Goal: Task Accomplishment & Management: Manage account settings

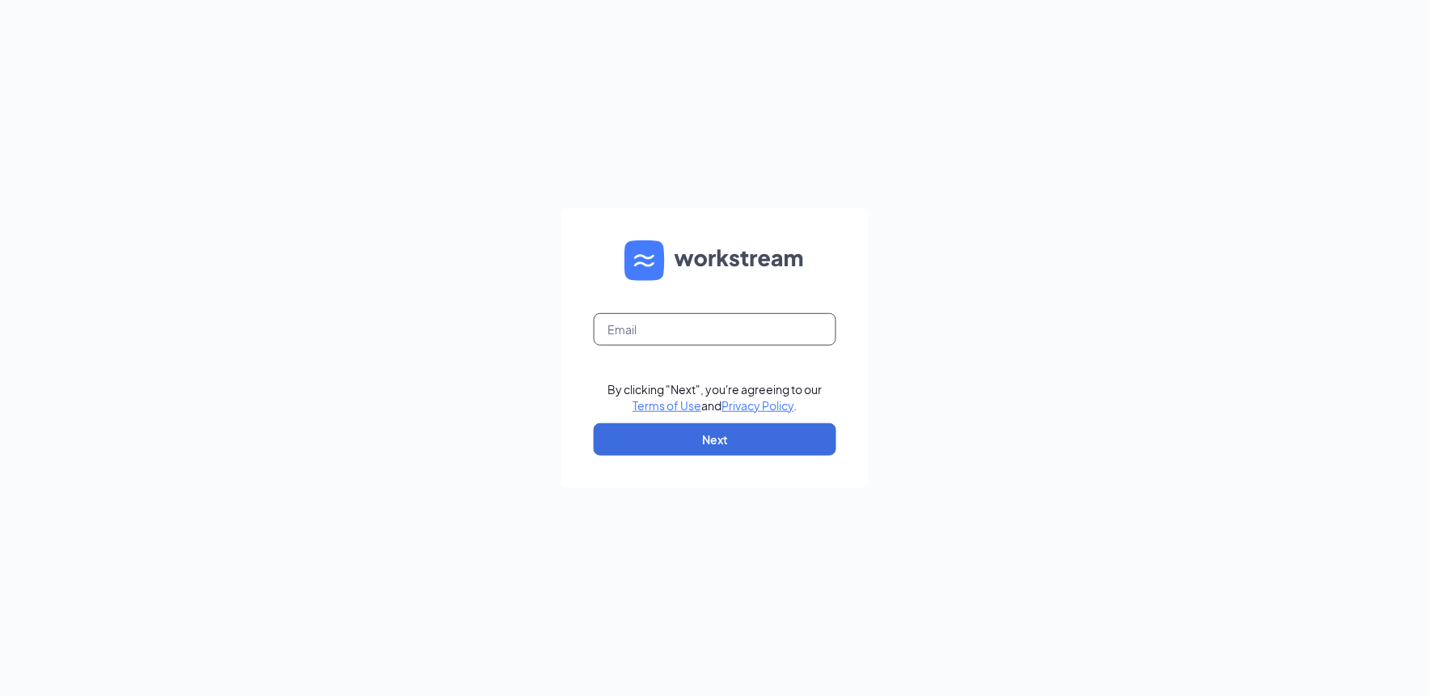
click at [639, 321] on input "text" at bounding box center [715, 329] width 243 height 32
type input "[PERSON_NAME][EMAIL_ADDRESS][DOMAIN_NAME]"
click at [659, 430] on button "Next" at bounding box center [715, 439] width 243 height 32
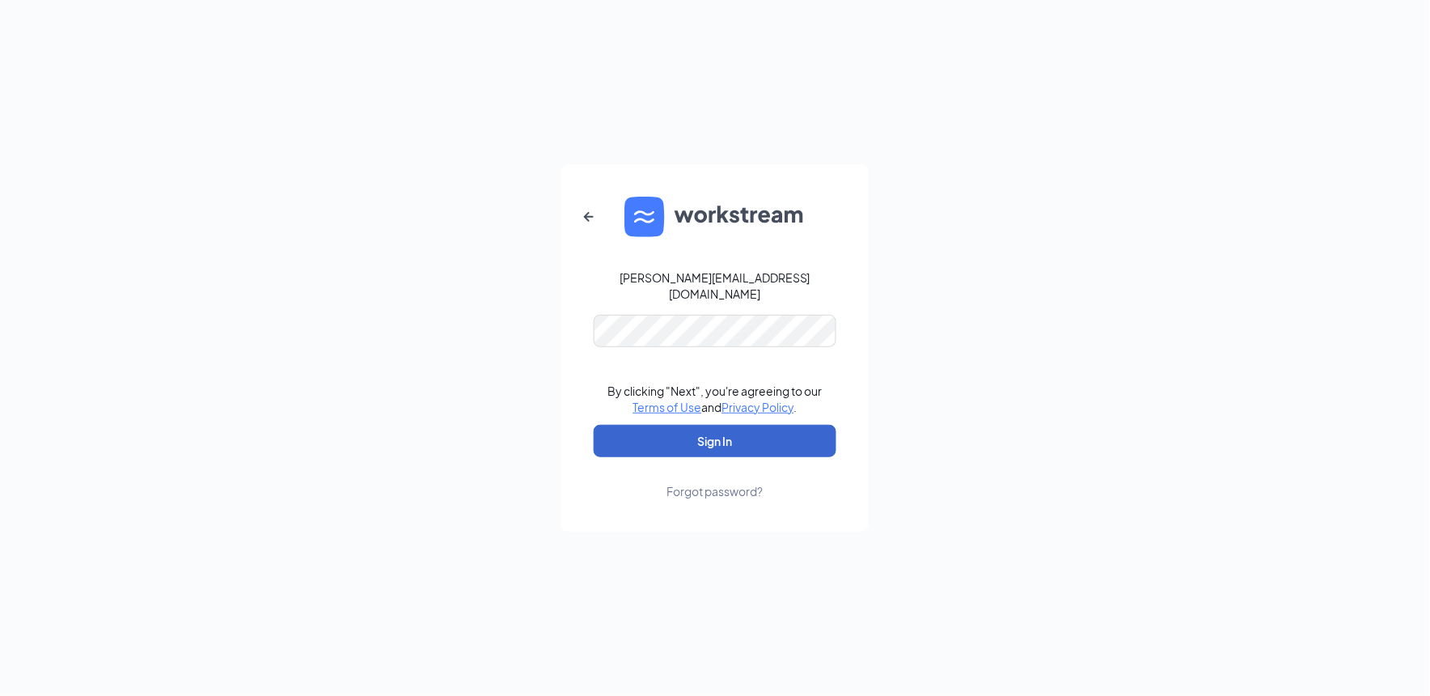
click at [659, 430] on button "Sign In" at bounding box center [715, 441] width 243 height 32
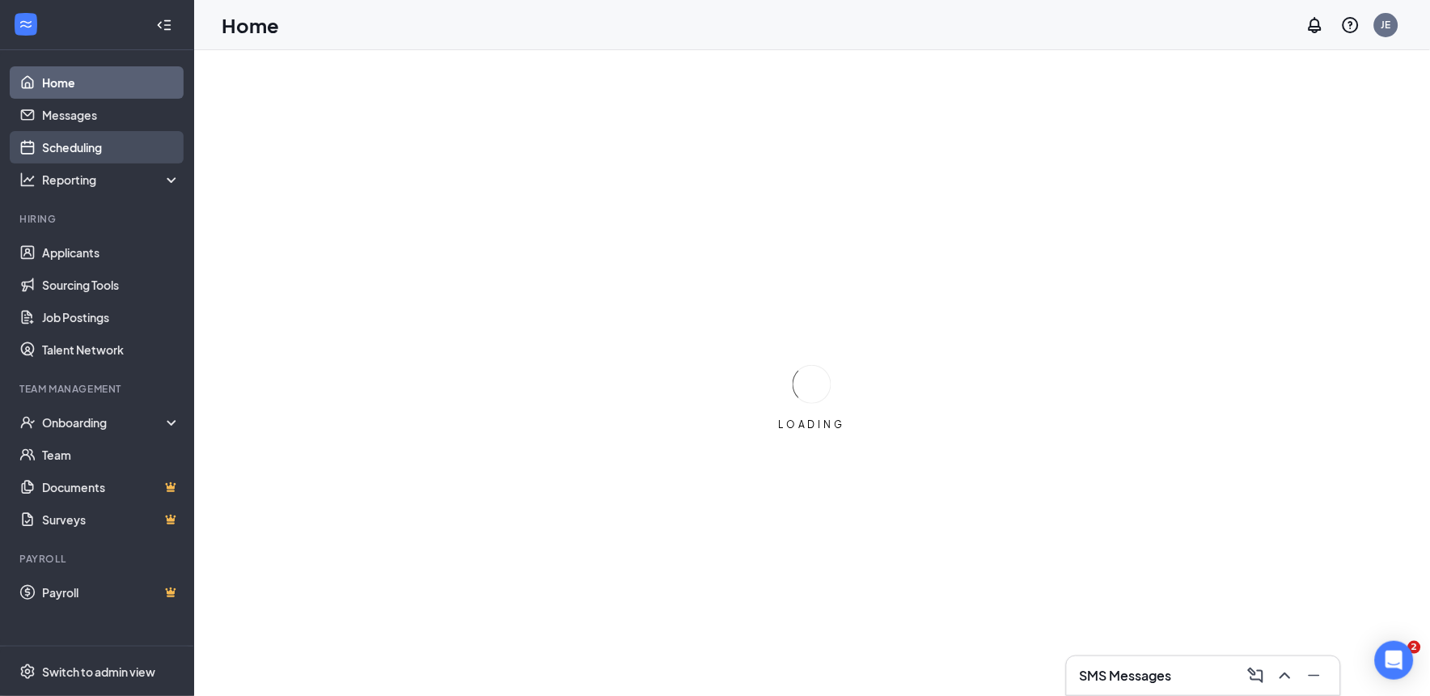
click at [45, 151] on link "Scheduling" at bounding box center [111, 147] width 138 height 32
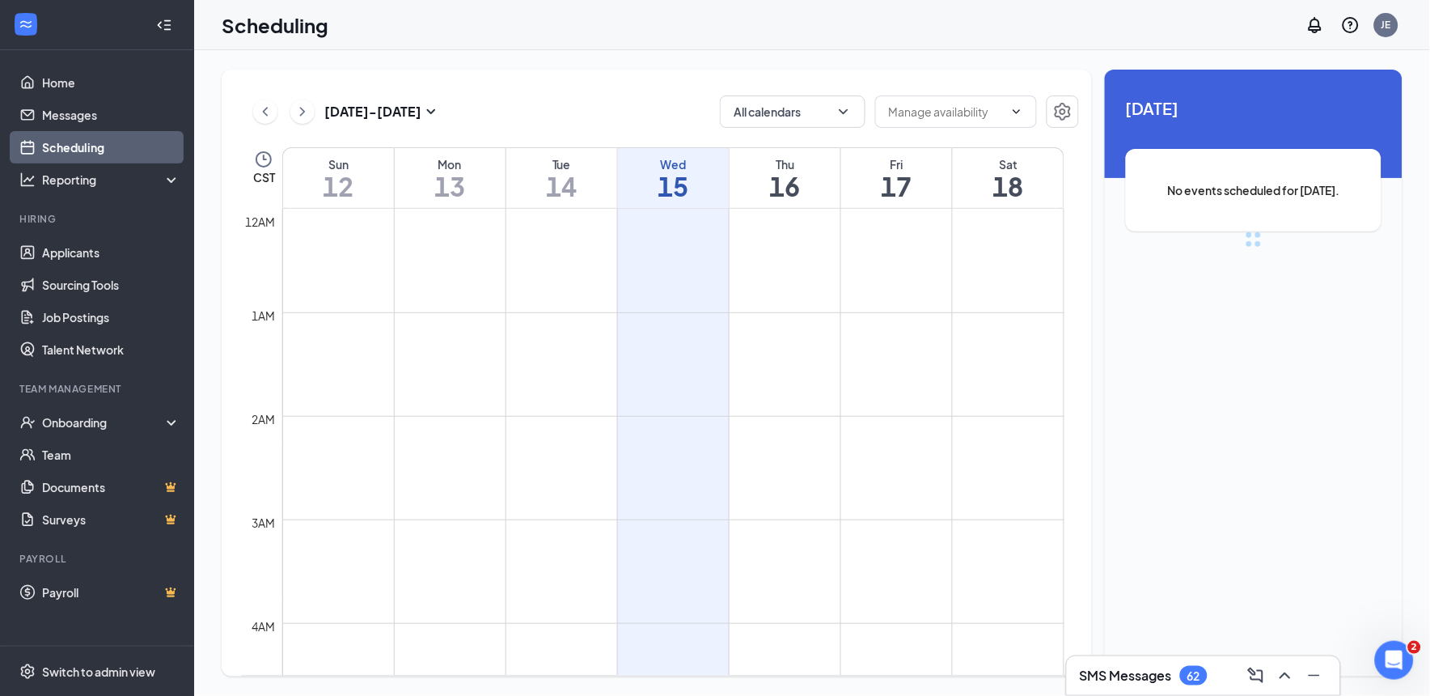
scroll to position [795, 0]
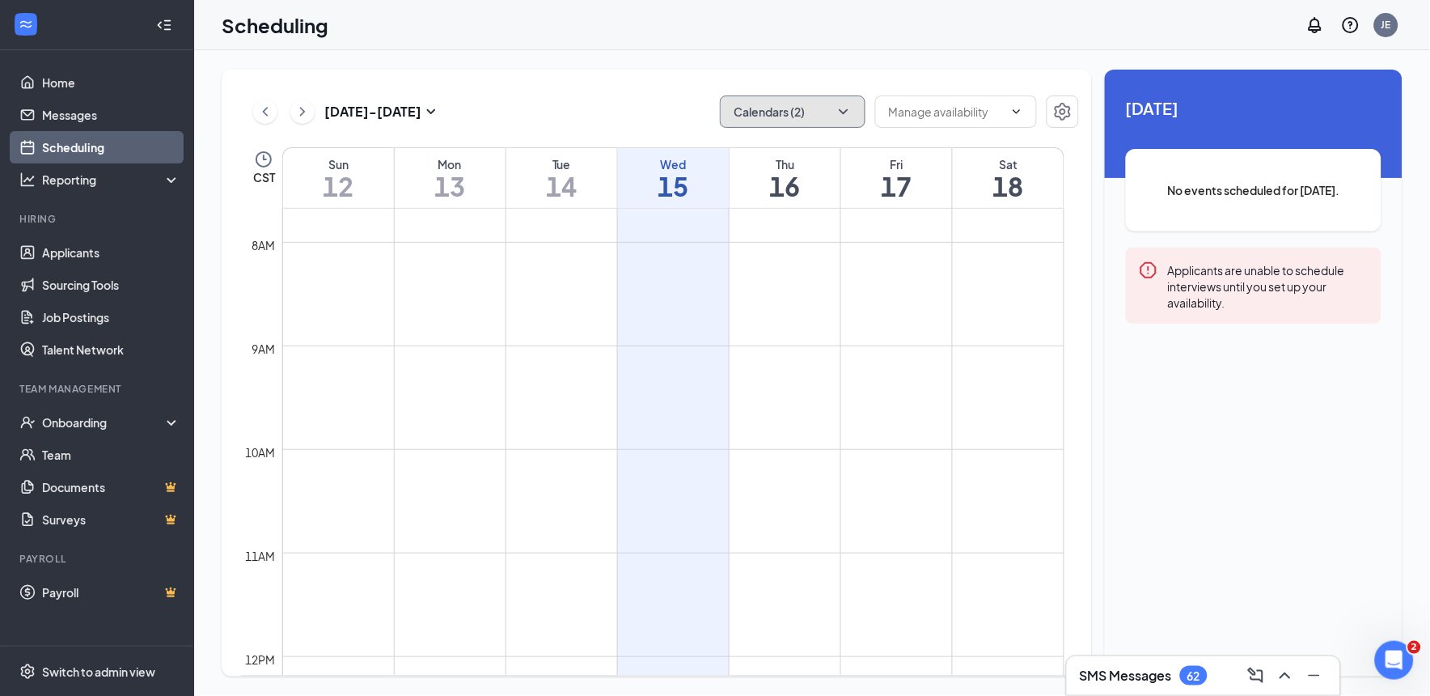
click at [845, 107] on icon "ChevronDown" at bounding box center [844, 112] width 16 height 16
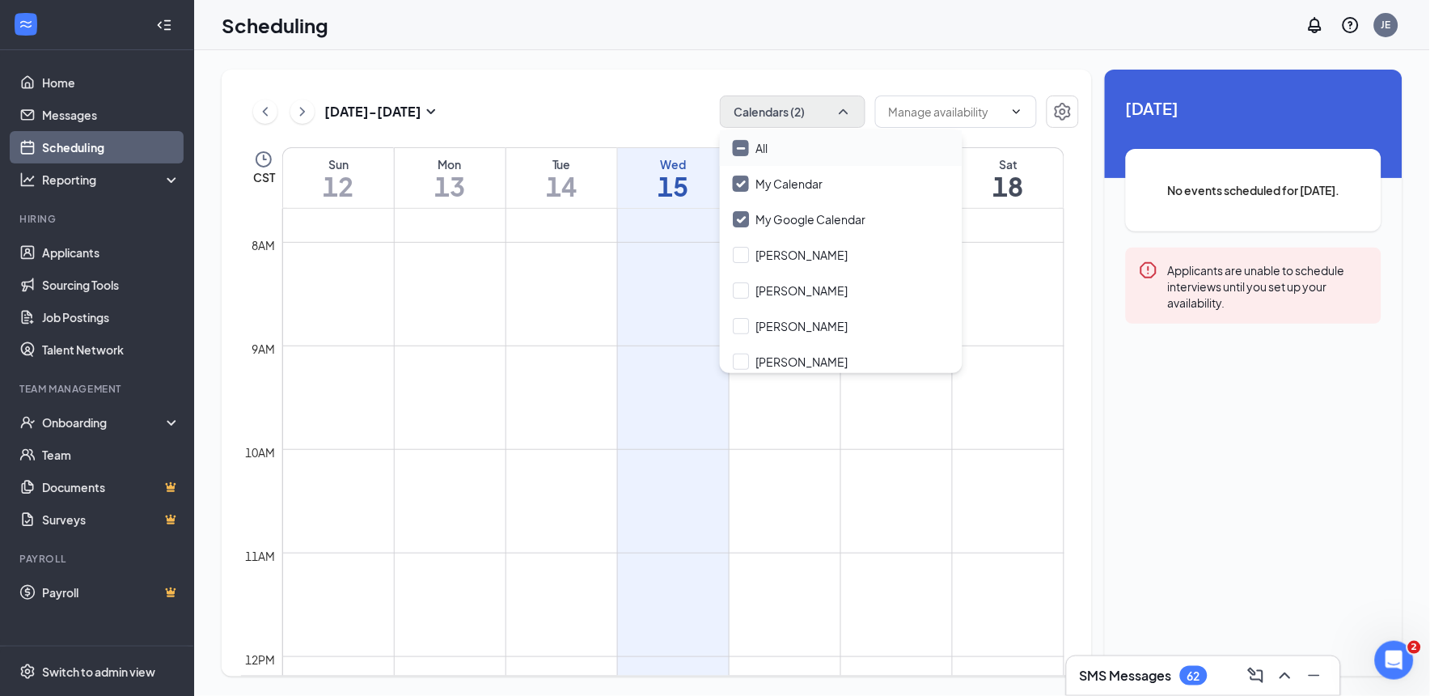
click at [738, 150] on input "All" at bounding box center [750, 148] width 35 height 16
checkbox input "true"
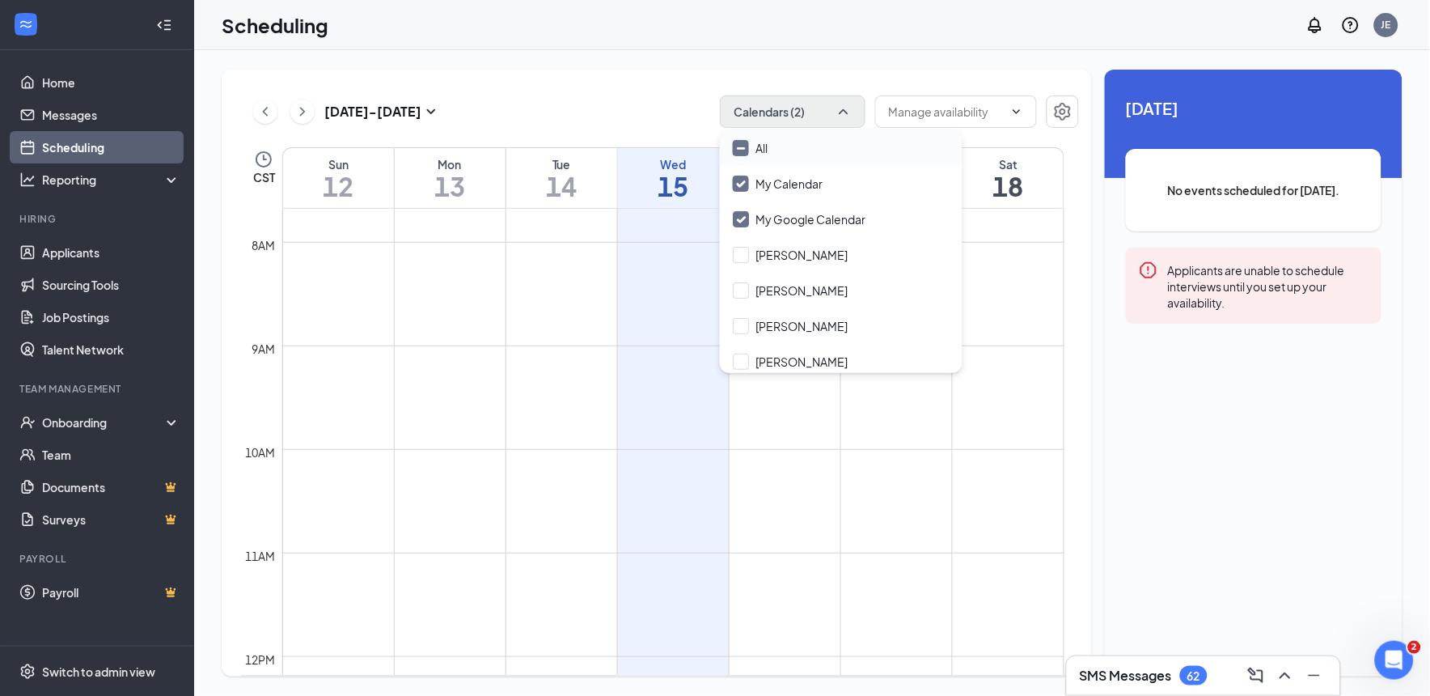
checkbox input "true"
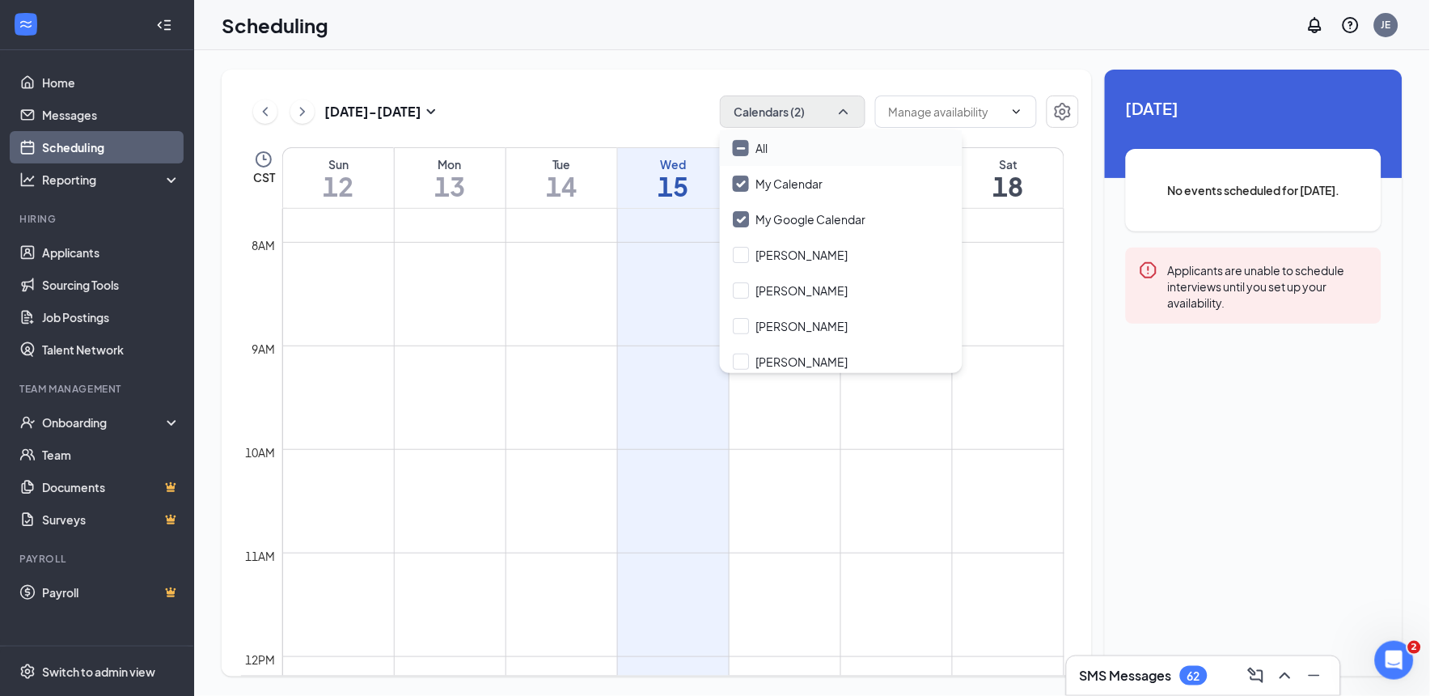
checkbox input "true"
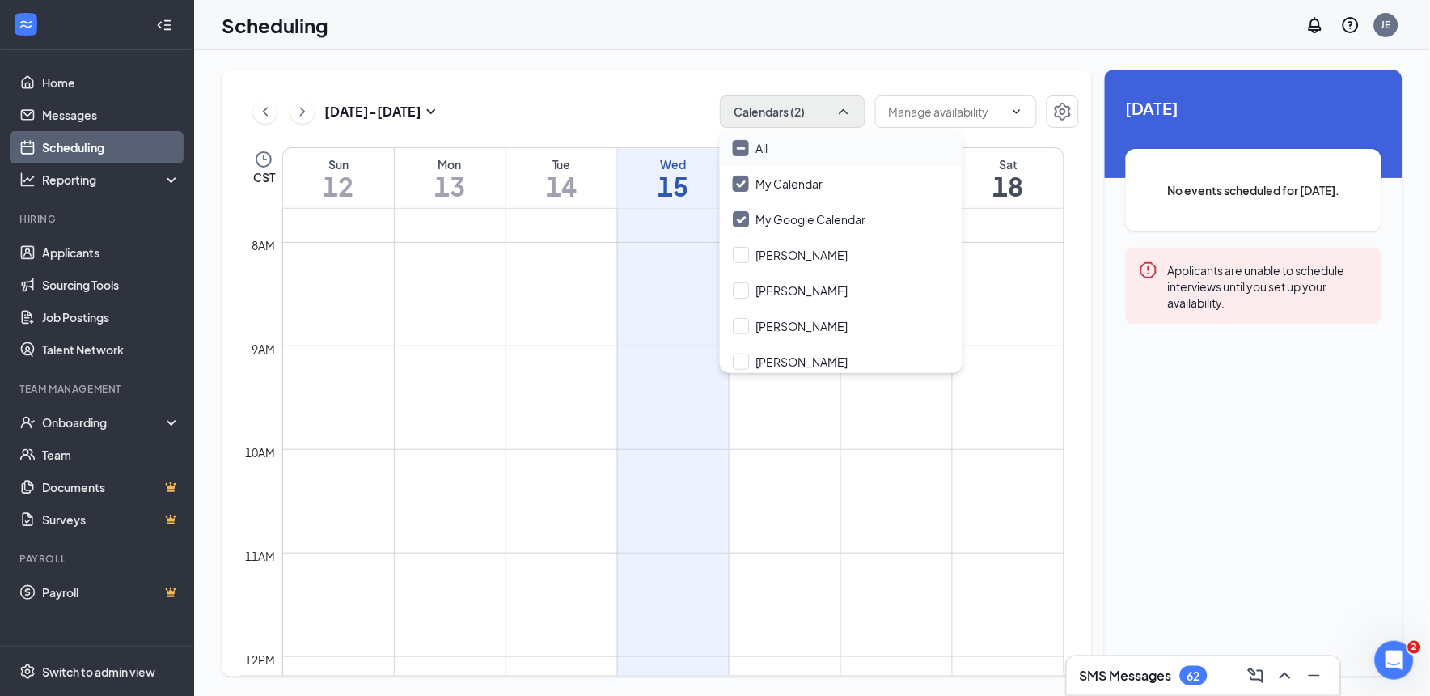
checkbox input "true"
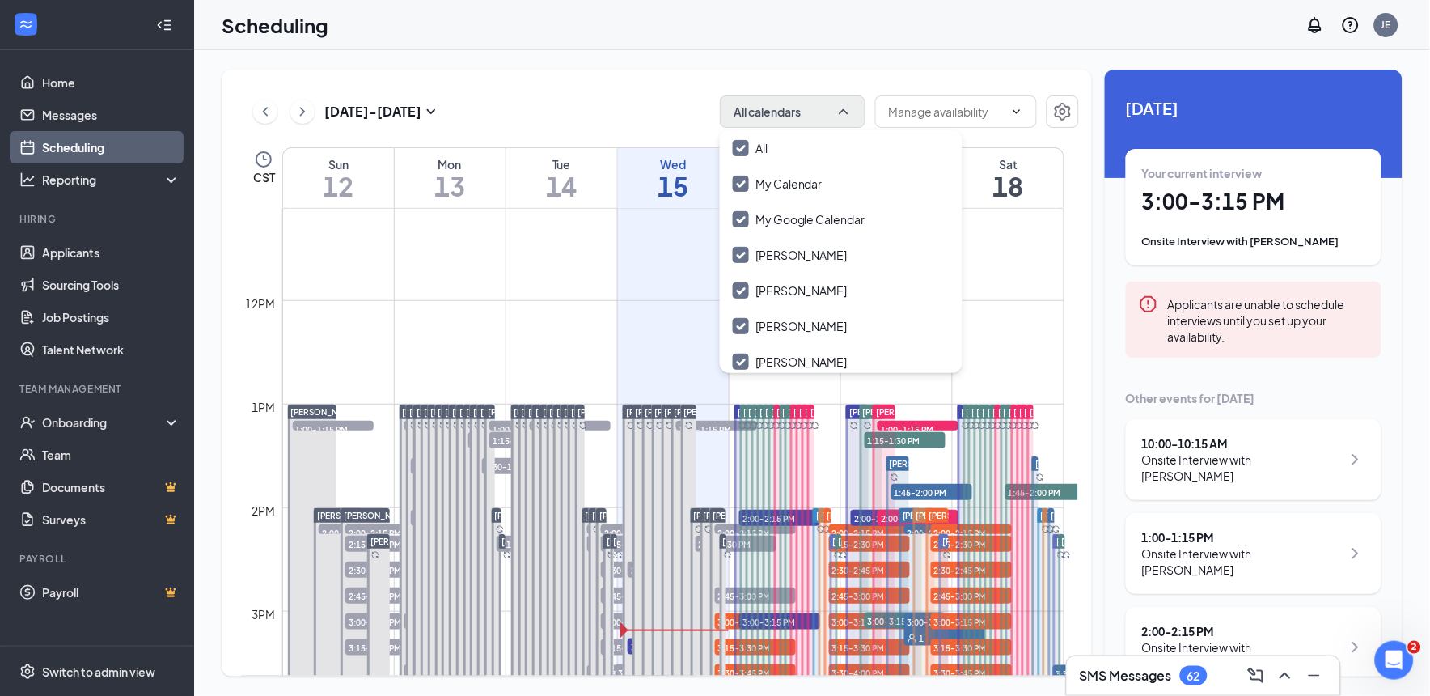
scroll to position [1173, 0]
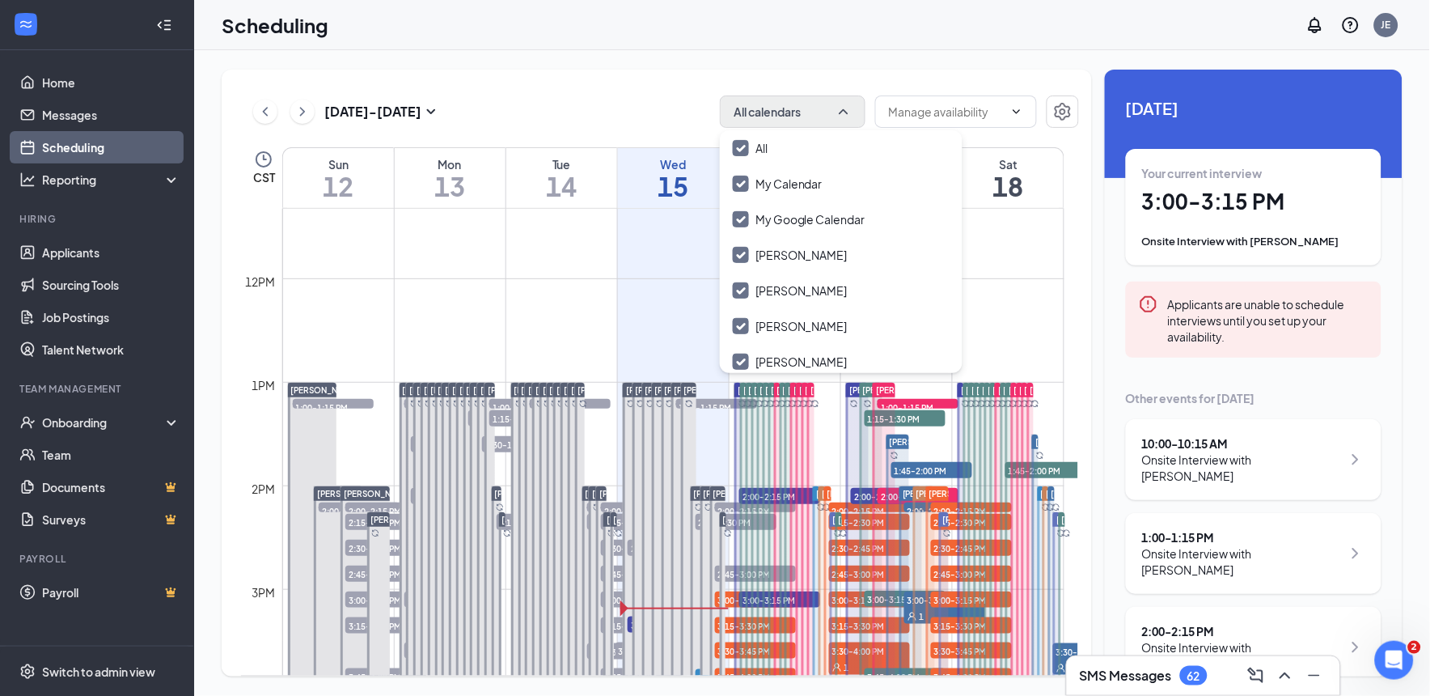
click at [697, 526] on div "Vance Wilkey 4:00-4:15 PM 1" at bounding box center [706, 640] width 19 height 311
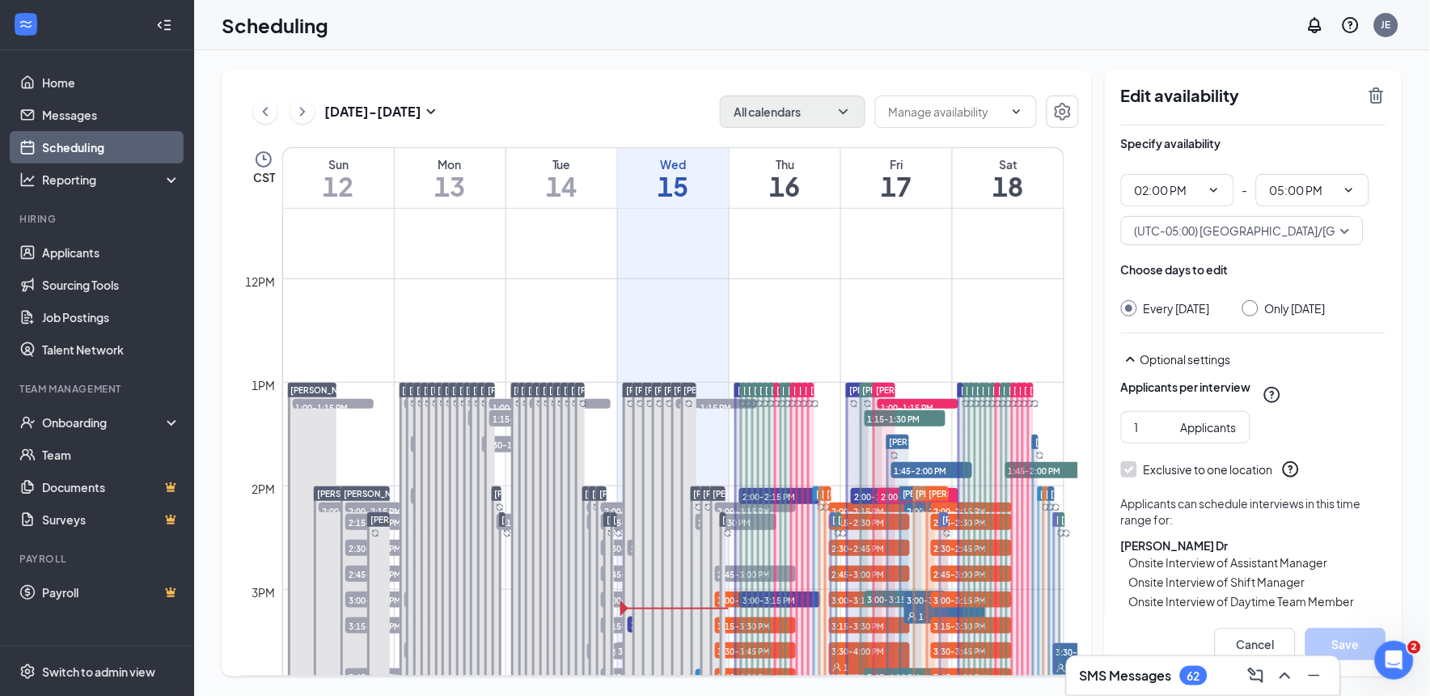
click at [697, 526] on div "Vance Wilkey 4:00-4:15 PM 1" at bounding box center [706, 640] width 19 height 311
click at [836, 117] on icon "ChevronDown" at bounding box center [844, 112] width 16 height 16
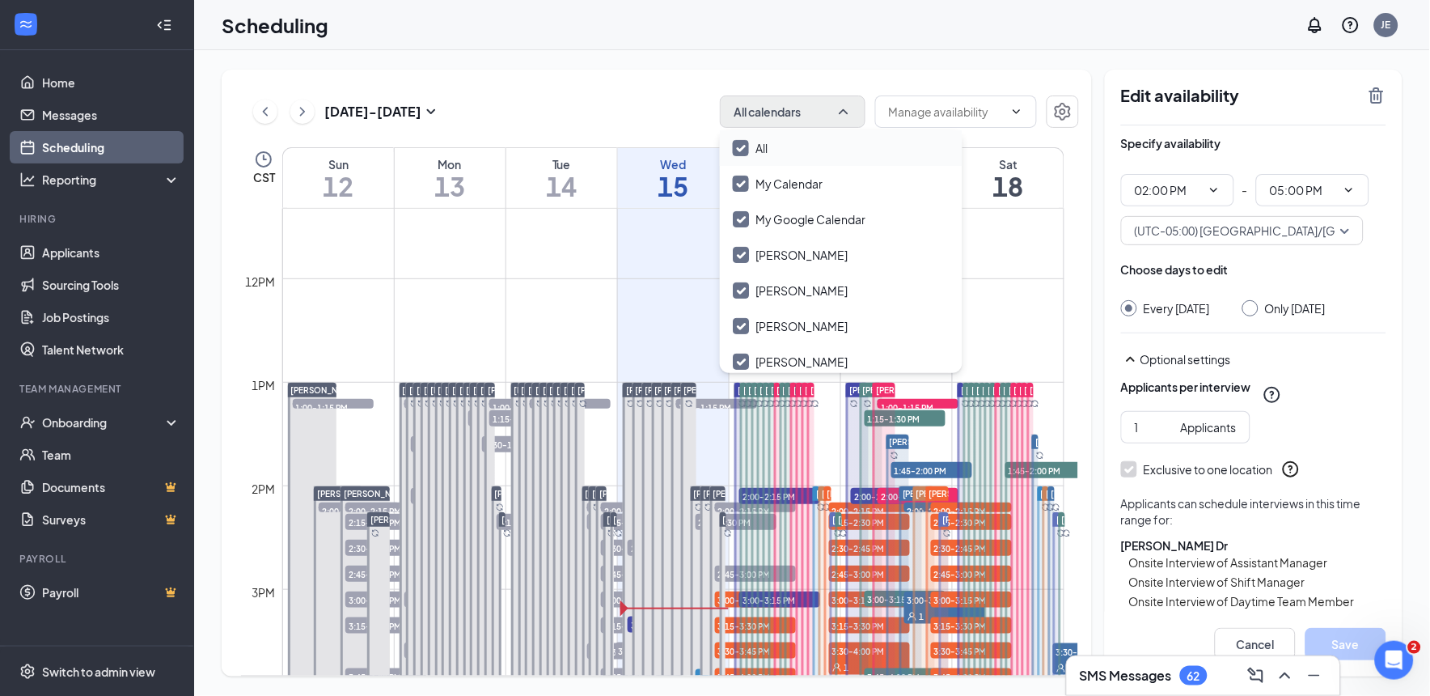
click at [742, 146] on input "All" at bounding box center [750, 148] width 35 height 16
checkbox input "false"
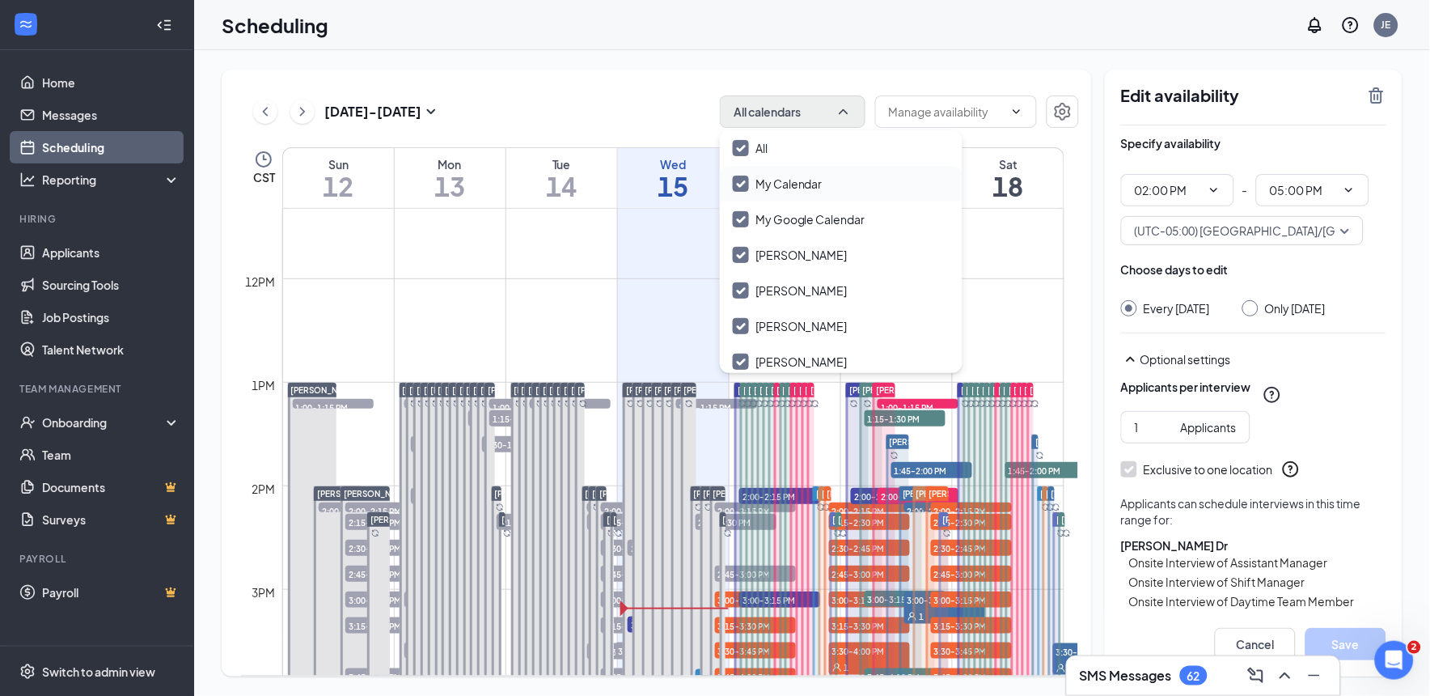
checkbox input "false"
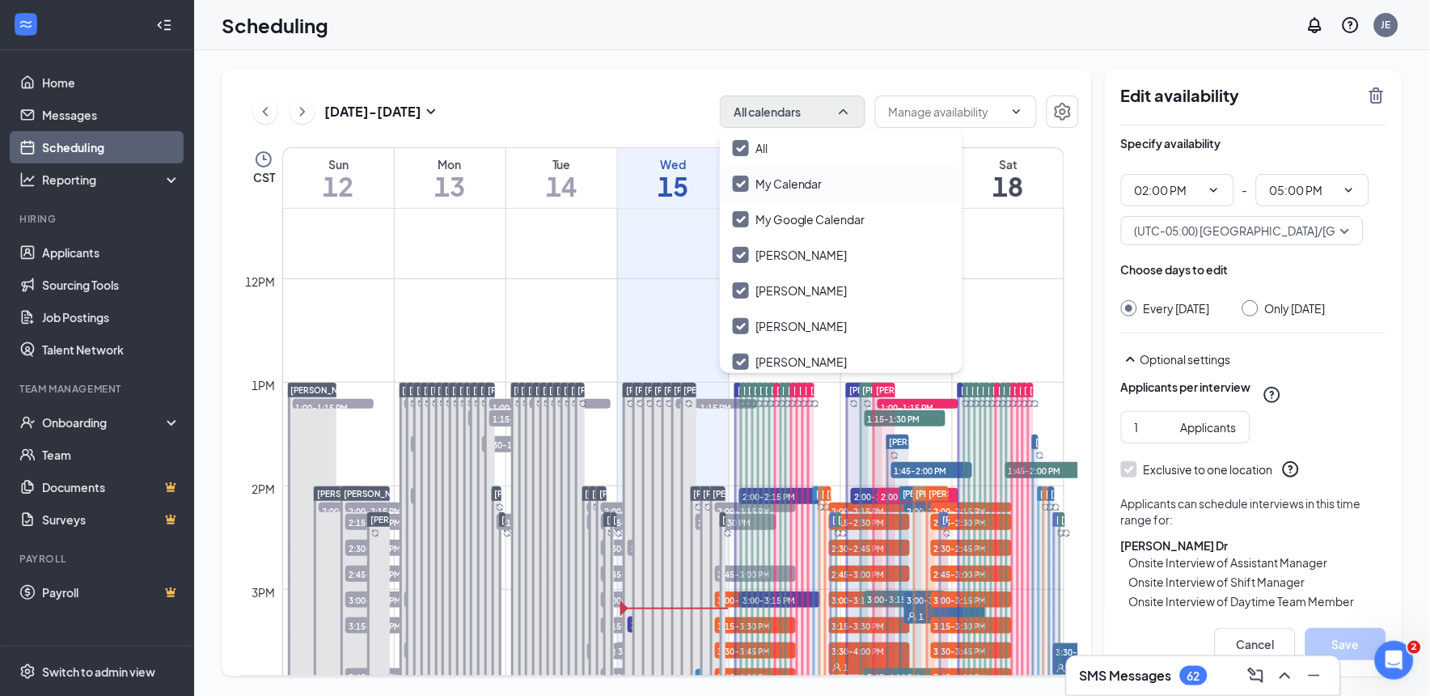
checkbox input "false"
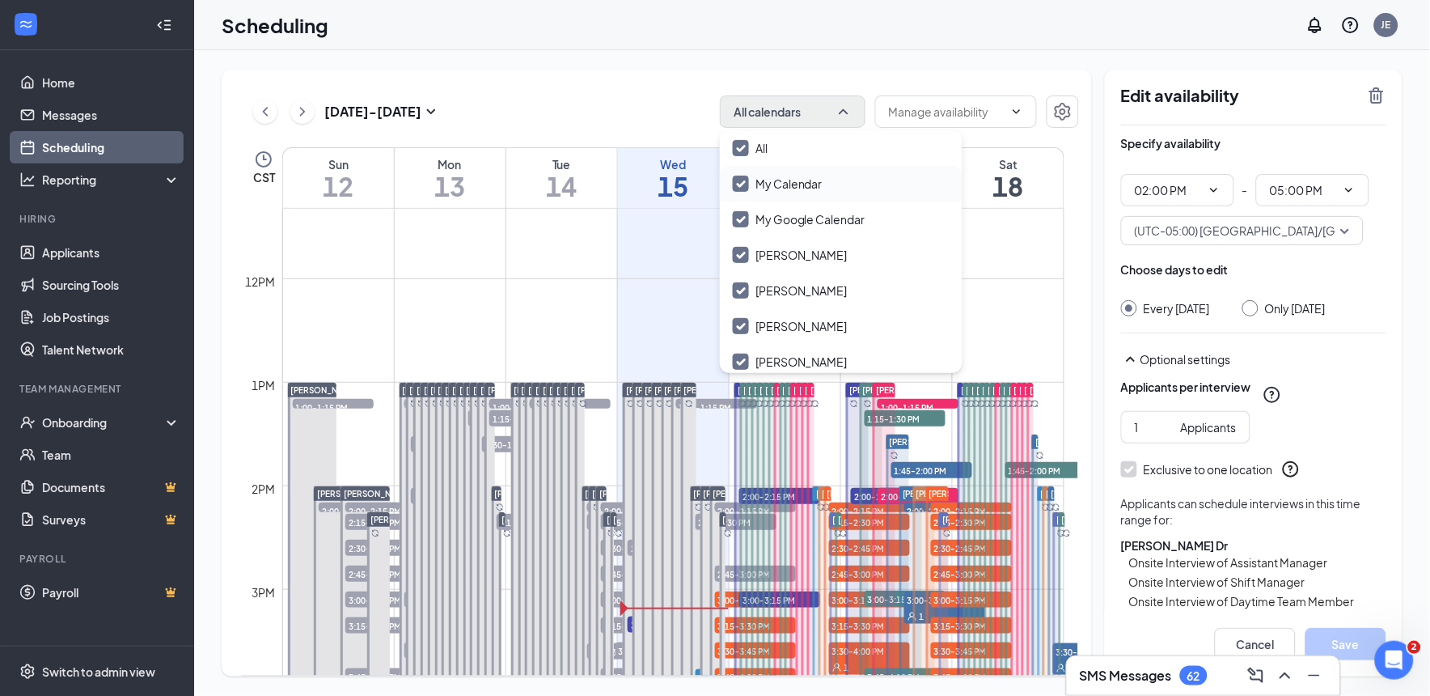
checkbox input "false"
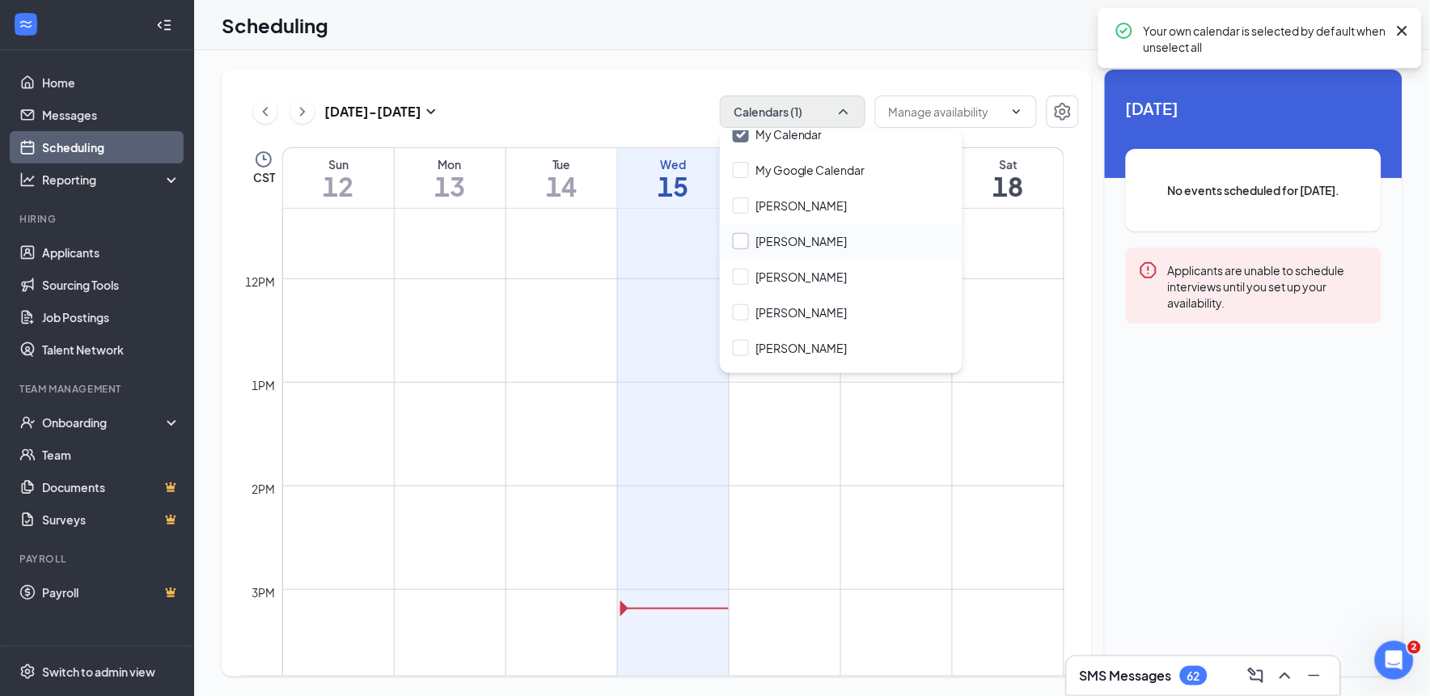
scroll to position [49, 0]
click at [730, 235] on div "Austin Dillavou" at bounding box center [841, 241] width 243 height 36
checkbox input "true"
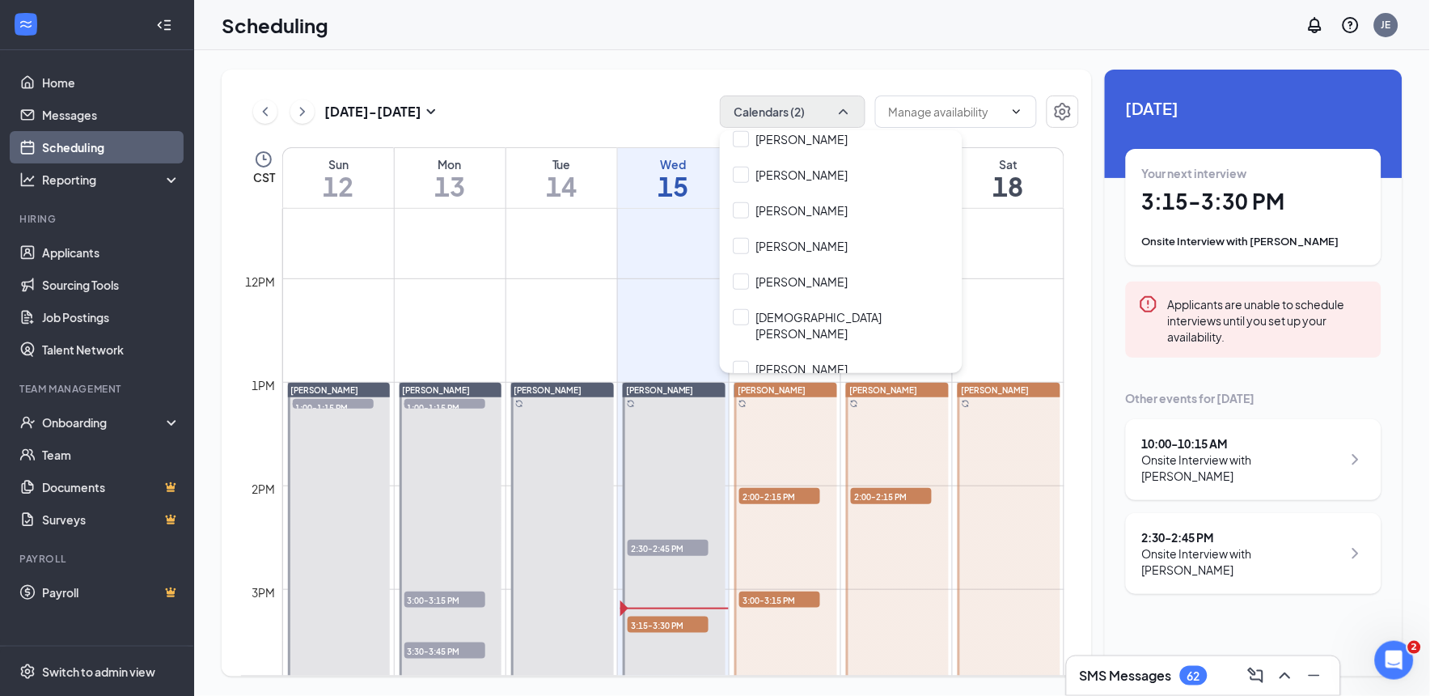
scroll to position [296, 0]
click at [737, 252] on div "Josie Swaney" at bounding box center [841, 244] width 243 height 36
checkbox input "true"
click at [738, 279] on input "Kayla Daugherty" at bounding box center [790, 279] width 115 height 16
checkbox input "true"
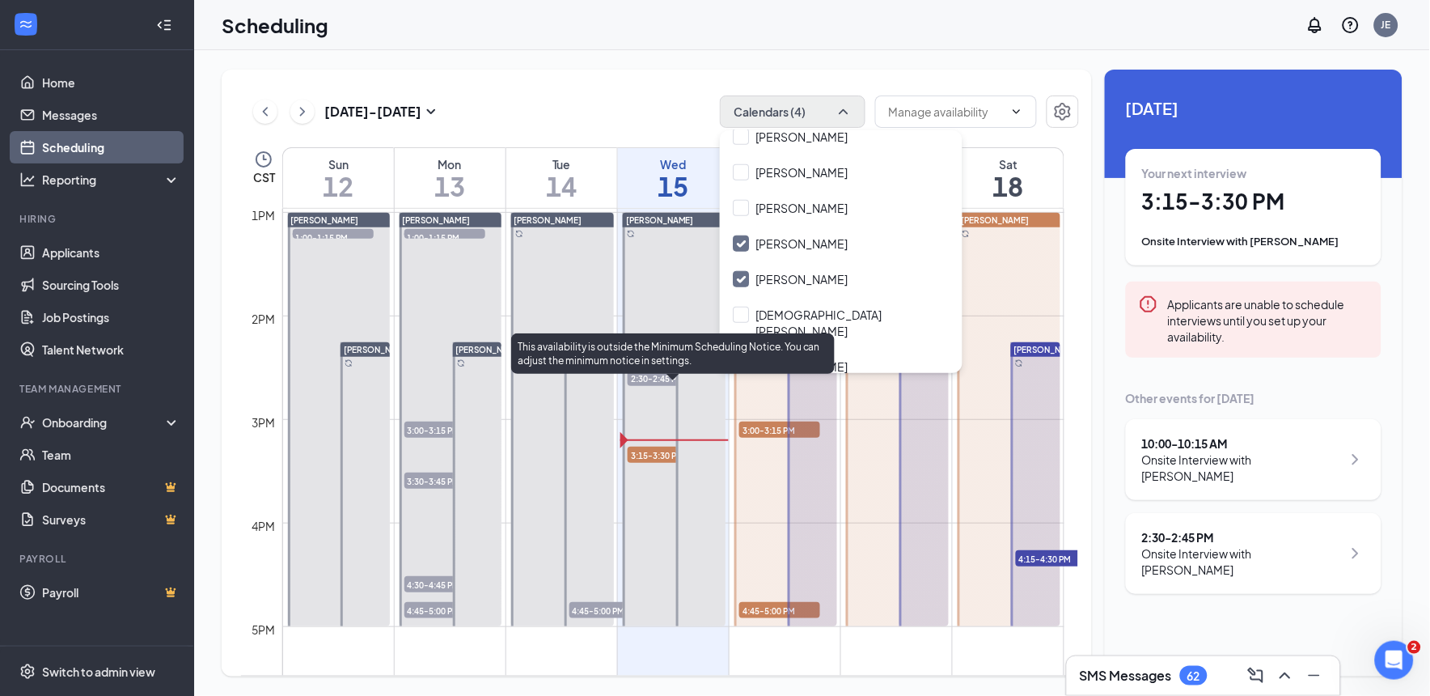
scroll to position [1344, 0]
click at [648, 450] on span "3:15-3:30 PM" at bounding box center [668, 454] width 81 height 16
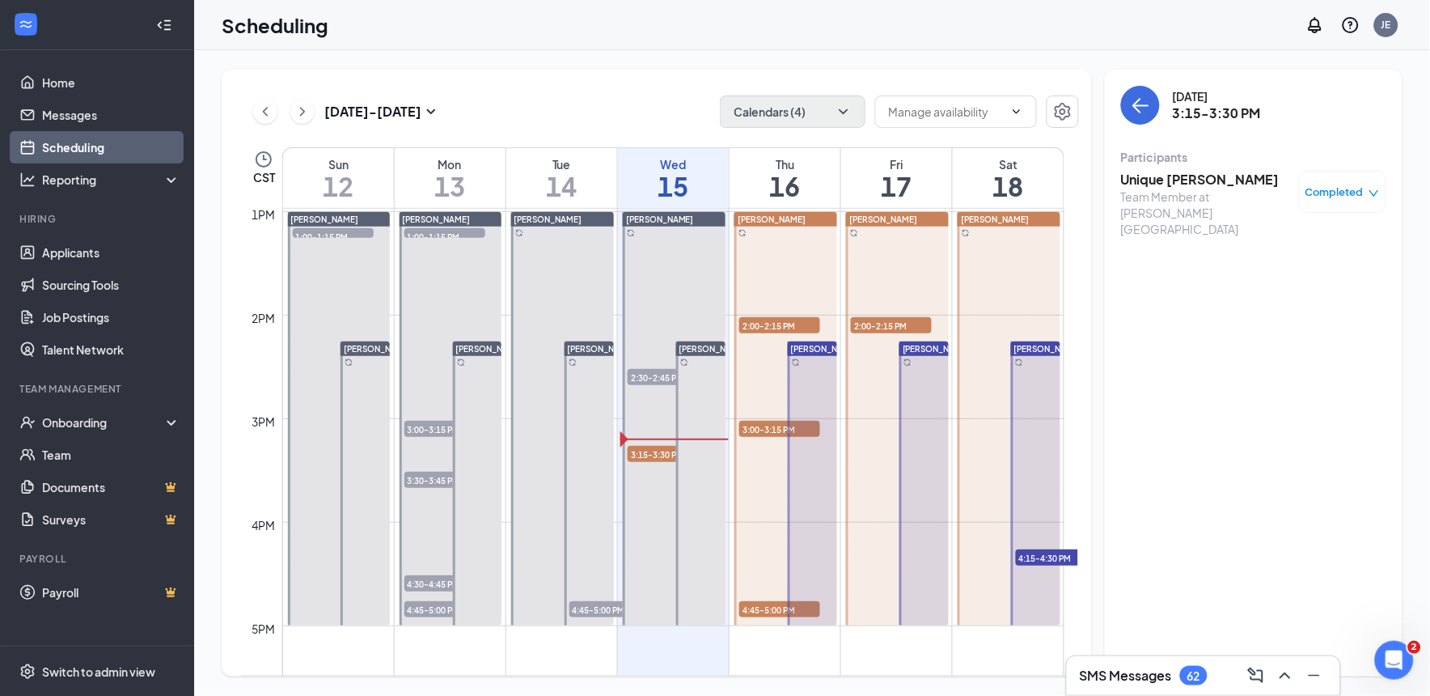
click at [1367, 195] on div "Completed" at bounding box center [1343, 192] width 74 height 16
